Goal: Task Accomplishment & Management: Use online tool/utility

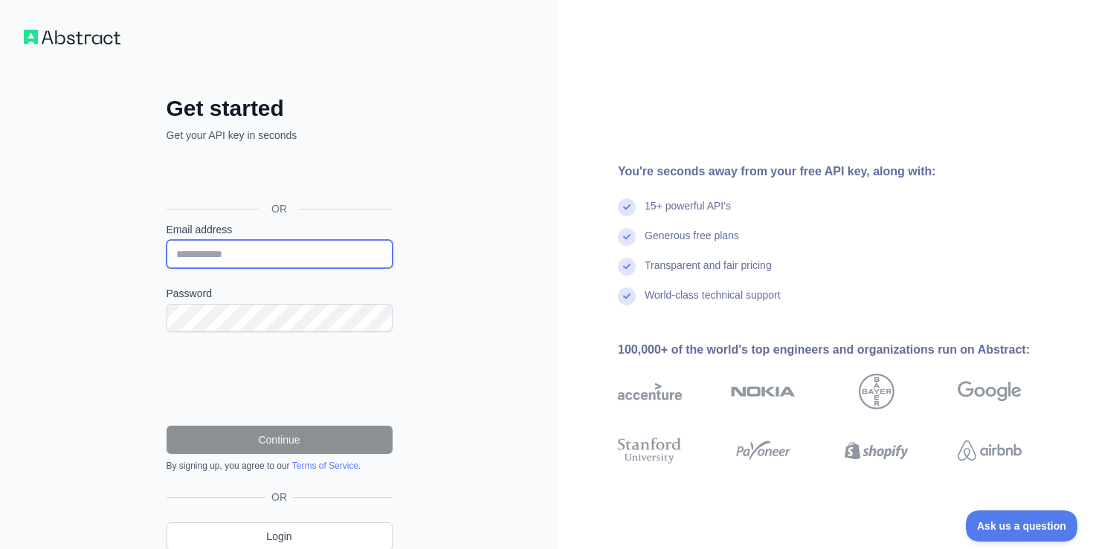
click at [247, 251] on input "Email address" at bounding box center [280, 254] width 226 height 28
type input "**********"
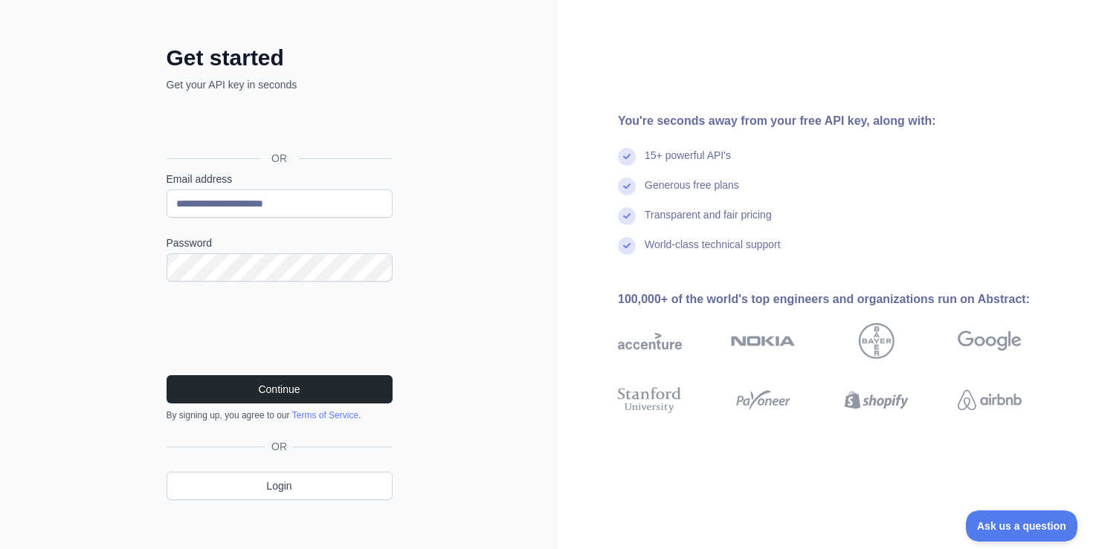
scroll to position [60, 0]
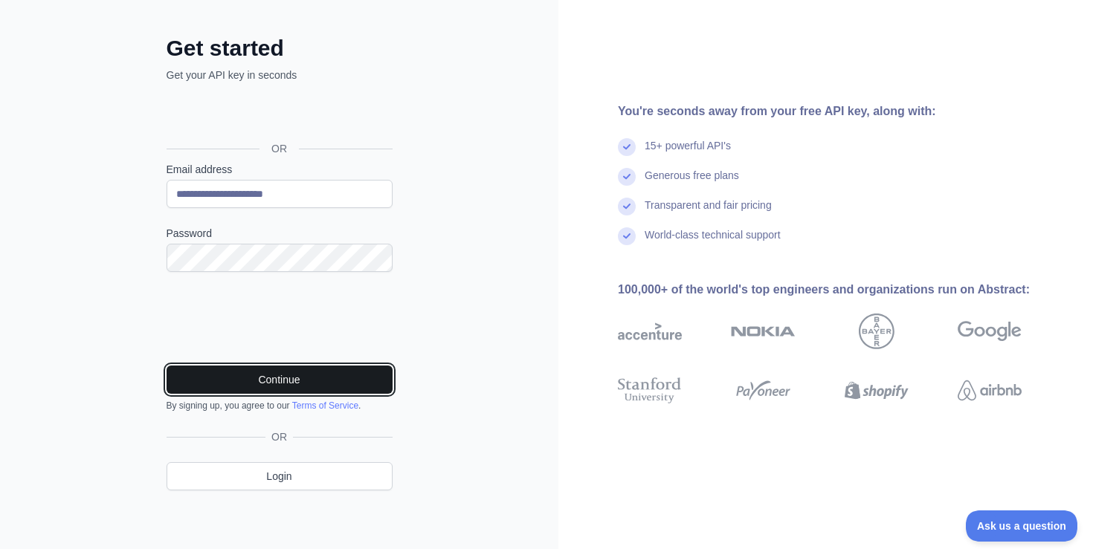
click at [285, 376] on button "Continue" at bounding box center [280, 380] width 226 height 28
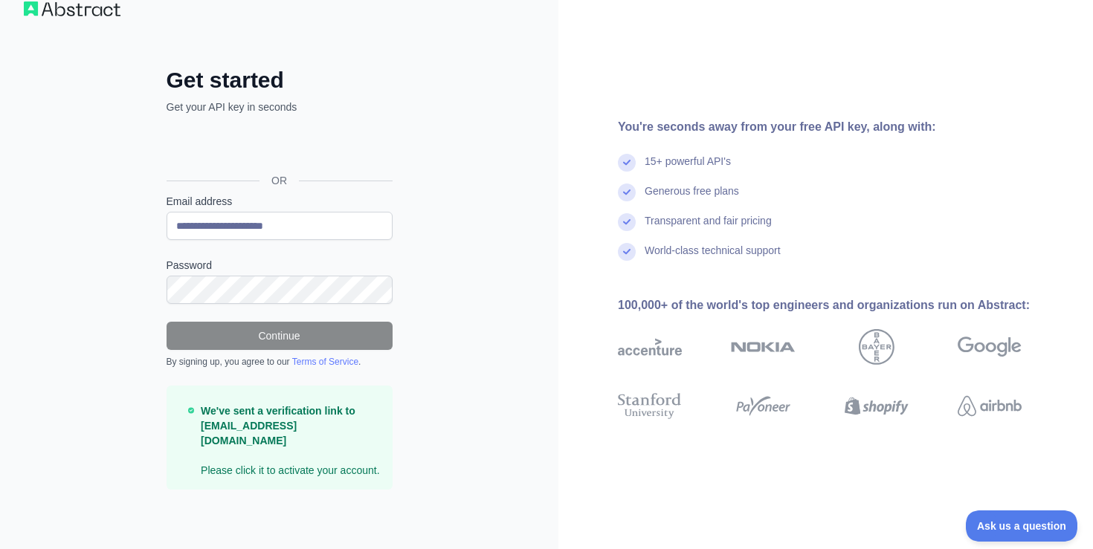
scroll to position [28, 0]
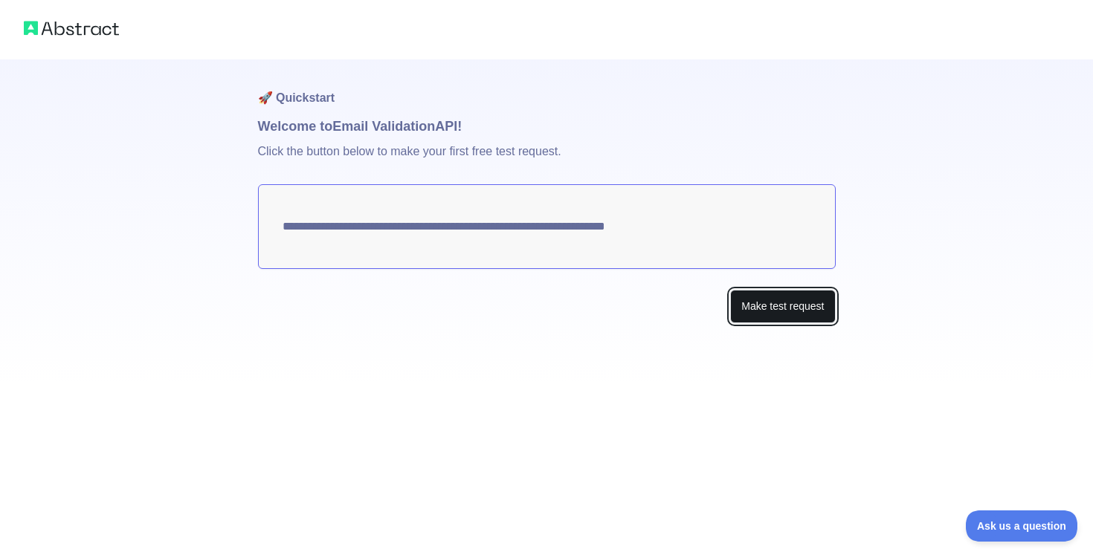
click at [737, 294] on button "Make test request" at bounding box center [782, 306] width 105 height 33
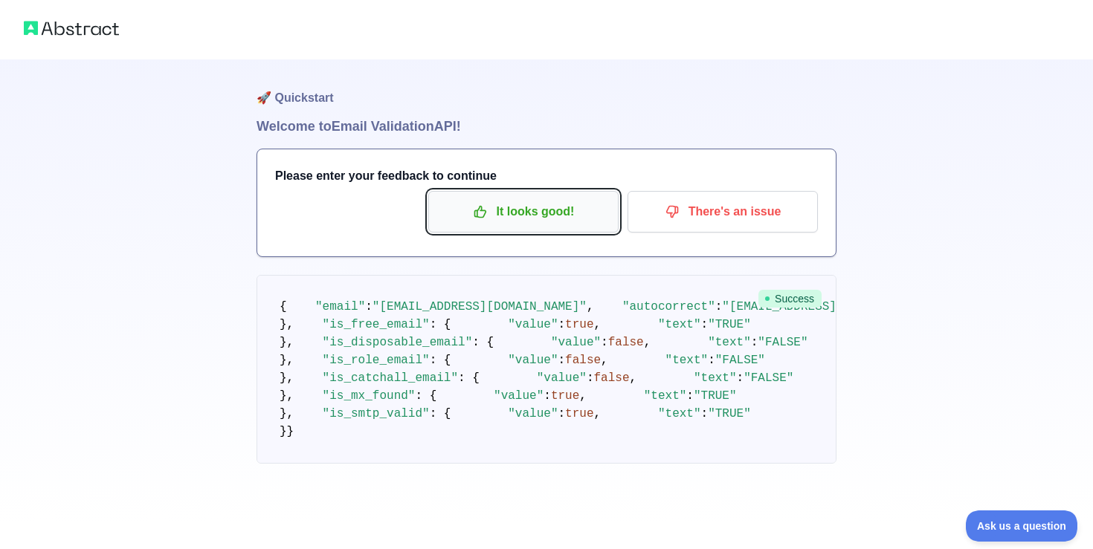
click at [559, 217] on p "It looks good!" at bounding box center [523, 211] width 168 height 25
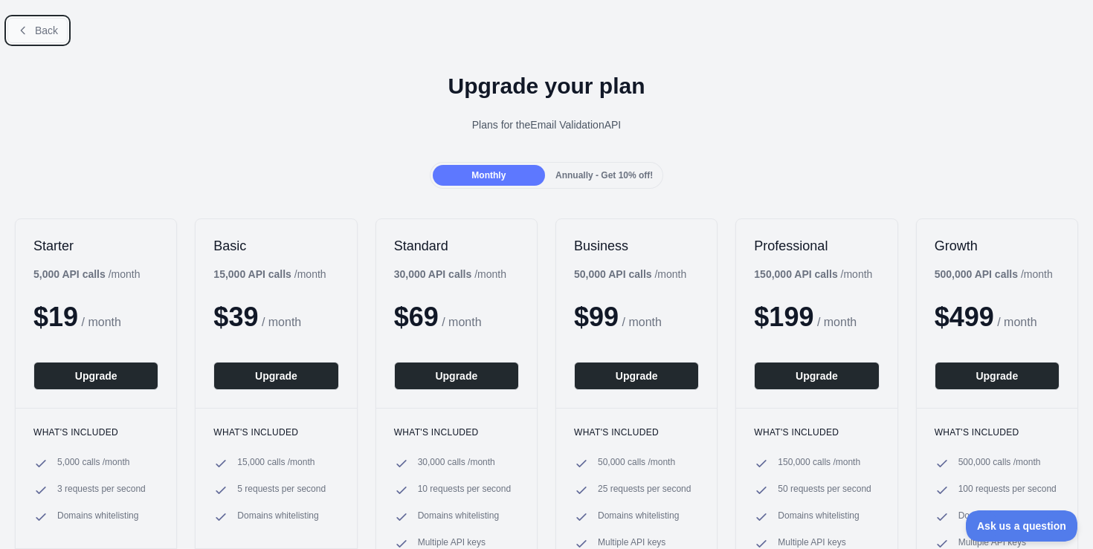
click at [45, 36] on button "Back" at bounding box center [37, 30] width 60 height 25
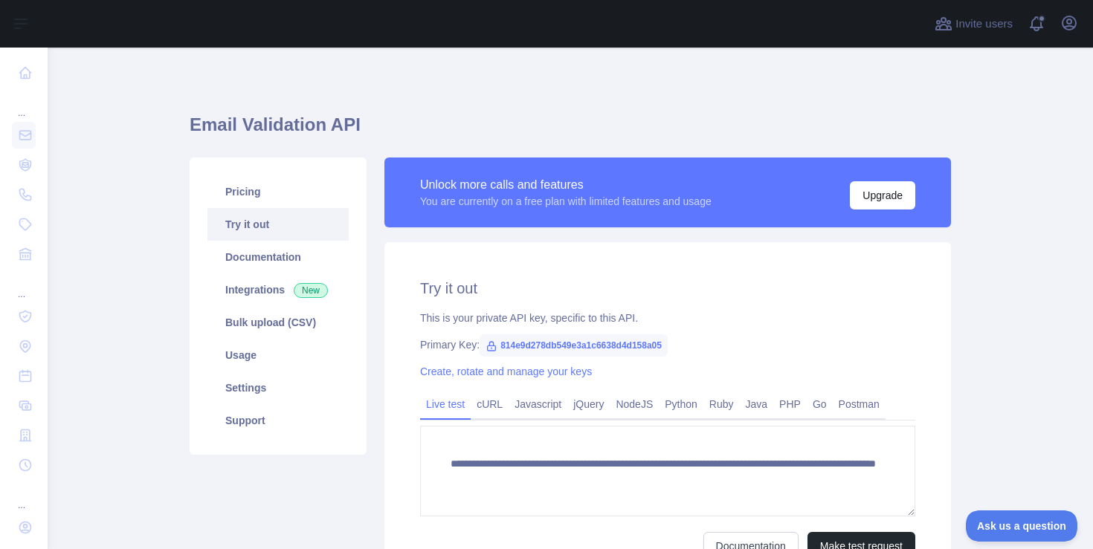
click at [544, 265] on div "**********" at bounding box center [667, 419] width 566 height 354
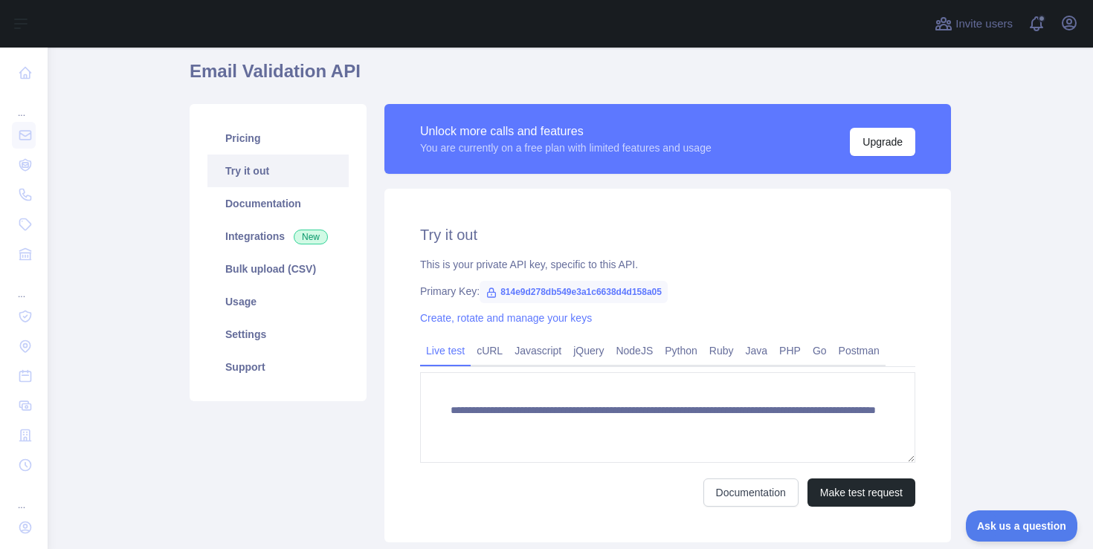
scroll to position [78, 0]
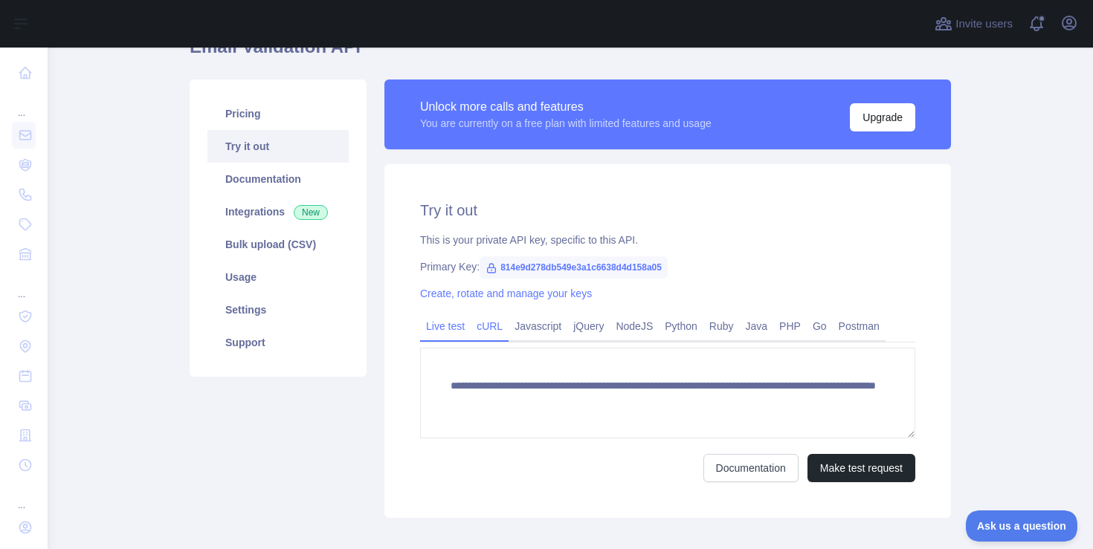
click at [497, 318] on link "cURL" at bounding box center [490, 326] width 38 height 24
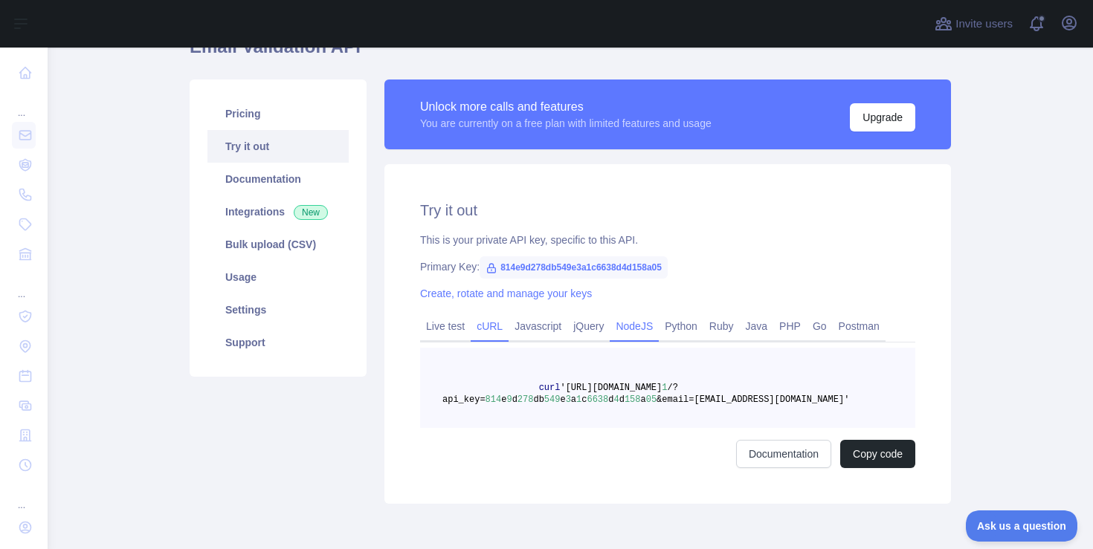
scroll to position [143, 0]
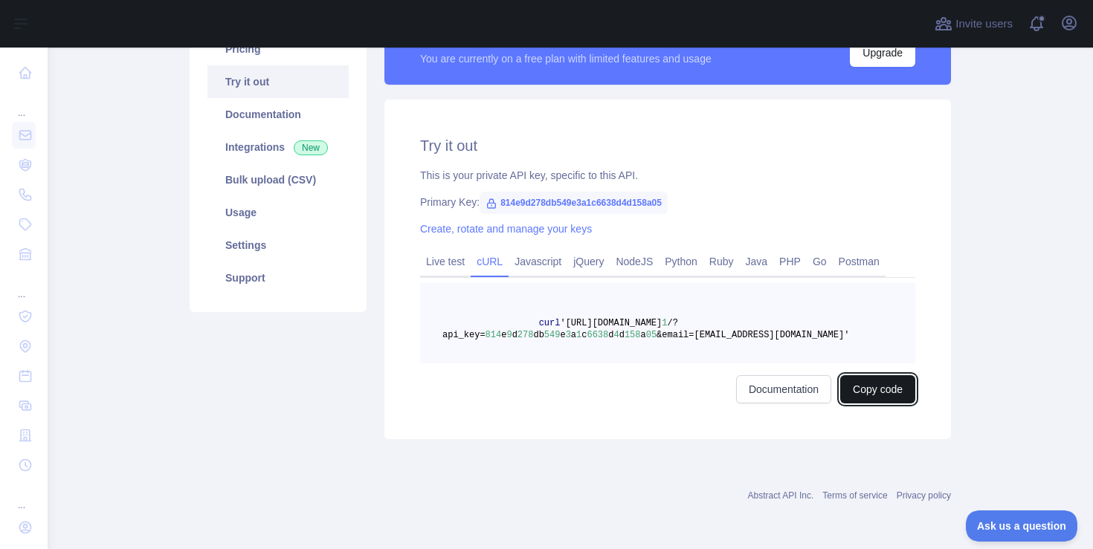
click at [866, 393] on button "Copy code" at bounding box center [877, 389] width 75 height 28
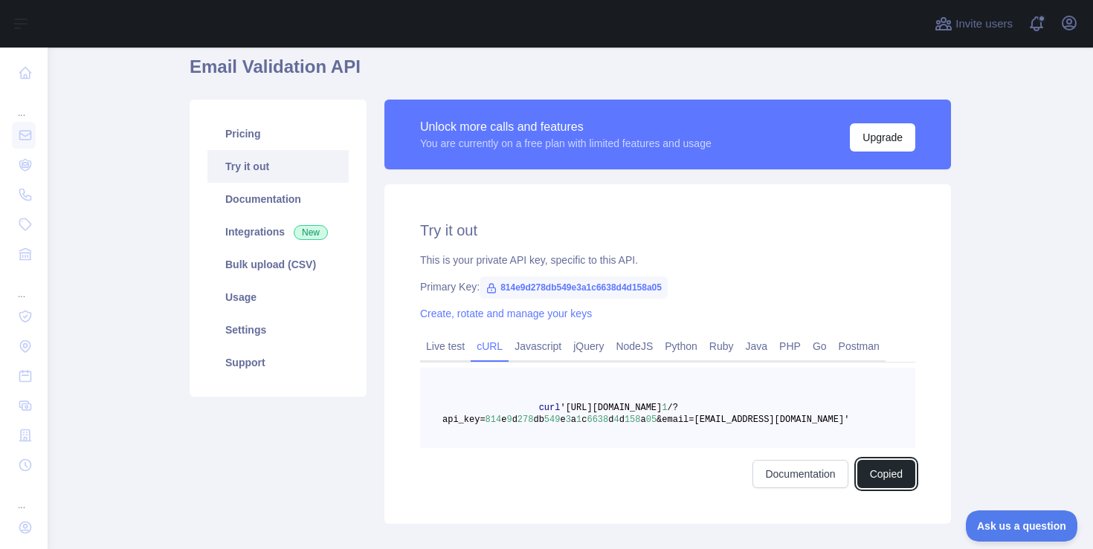
scroll to position [57, 0]
click at [442, 352] on link "Live test" at bounding box center [445, 347] width 51 height 24
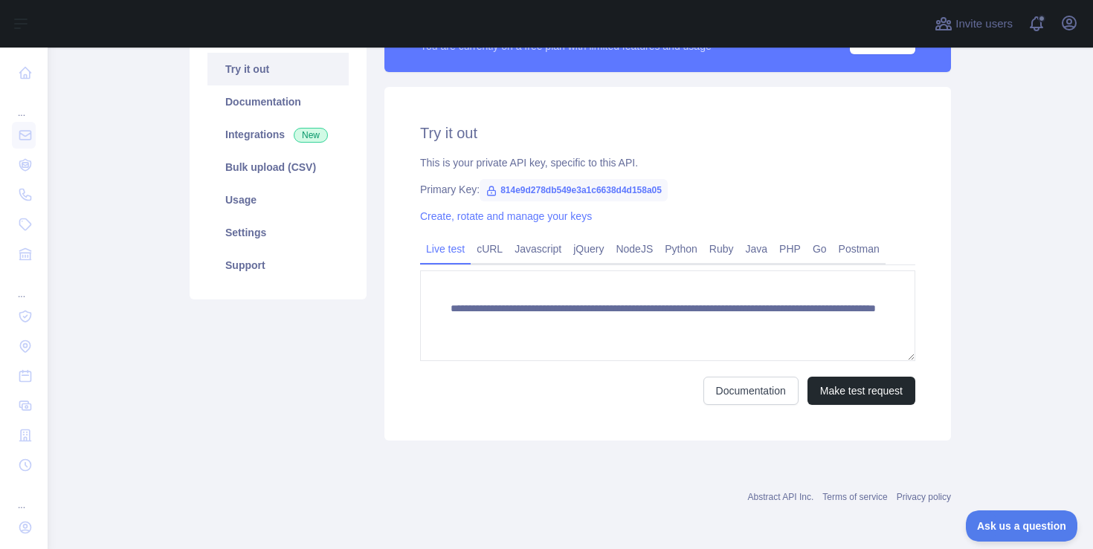
scroll to position [149, 0]
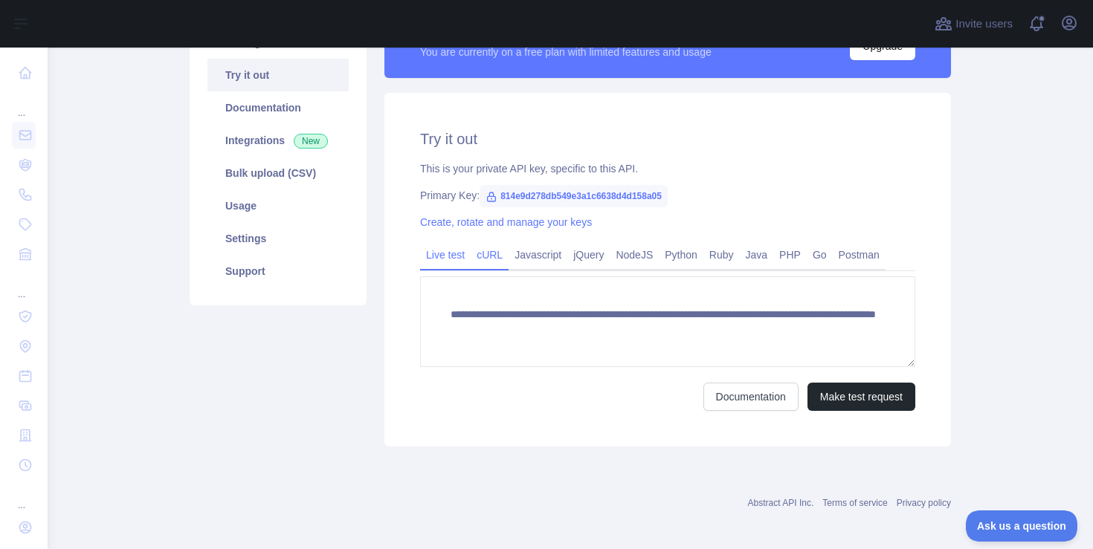
click at [498, 261] on link "cURL" at bounding box center [490, 255] width 38 height 24
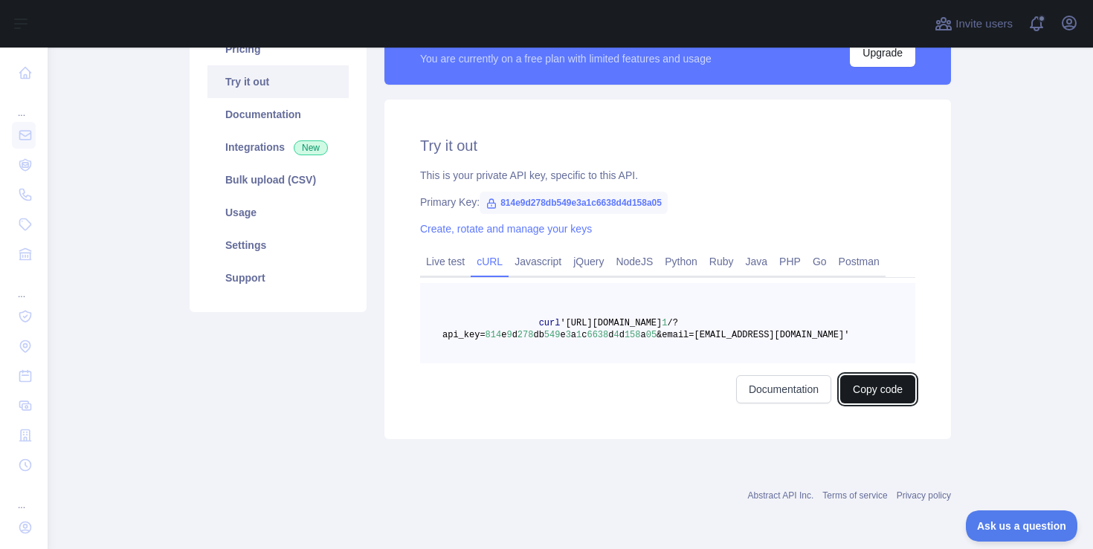
click at [868, 391] on button "Copy code" at bounding box center [877, 389] width 75 height 28
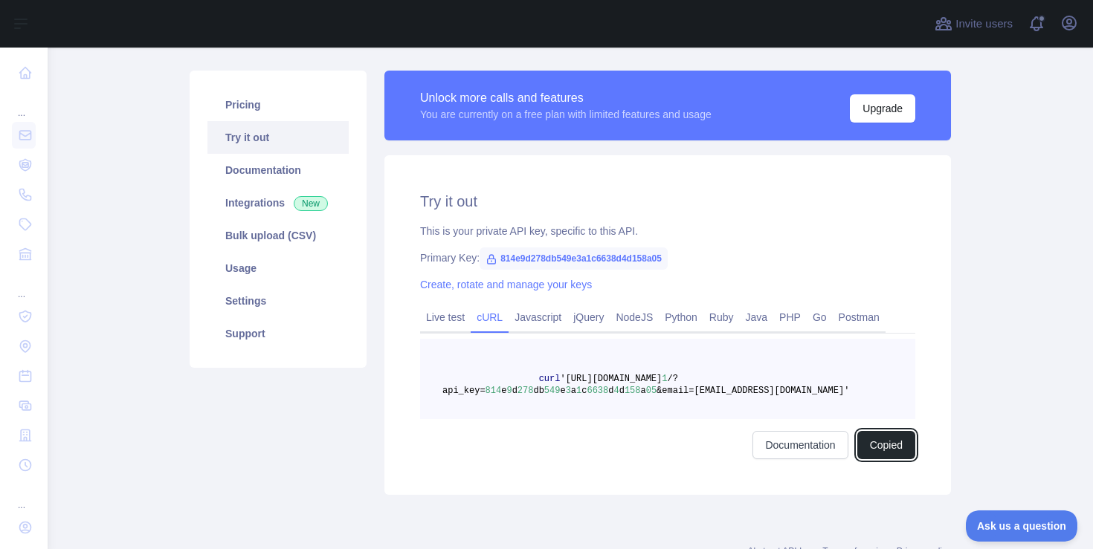
scroll to position [85, 0]
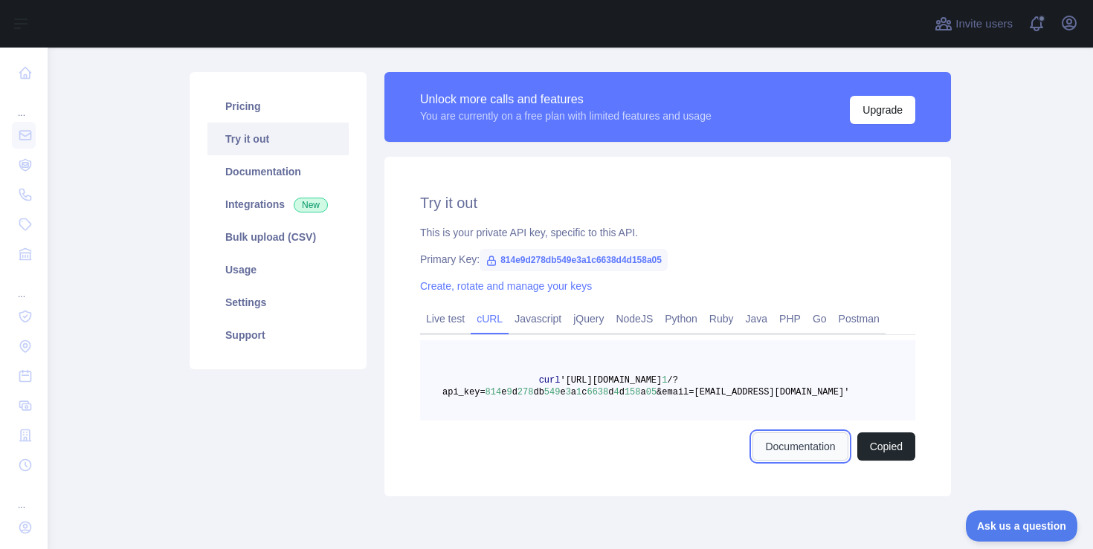
click at [790, 449] on link "Documentation" at bounding box center [799, 447] width 95 height 28
click at [609, 255] on span "814e9d278db549e3a1c6638d4d158a05" at bounding box center [574, 260] width 188 height 22
copy span "814e9d278db549e3a1c6638d4d158a05"
